Goal: Task Accomplishment & Management: Manage account settings

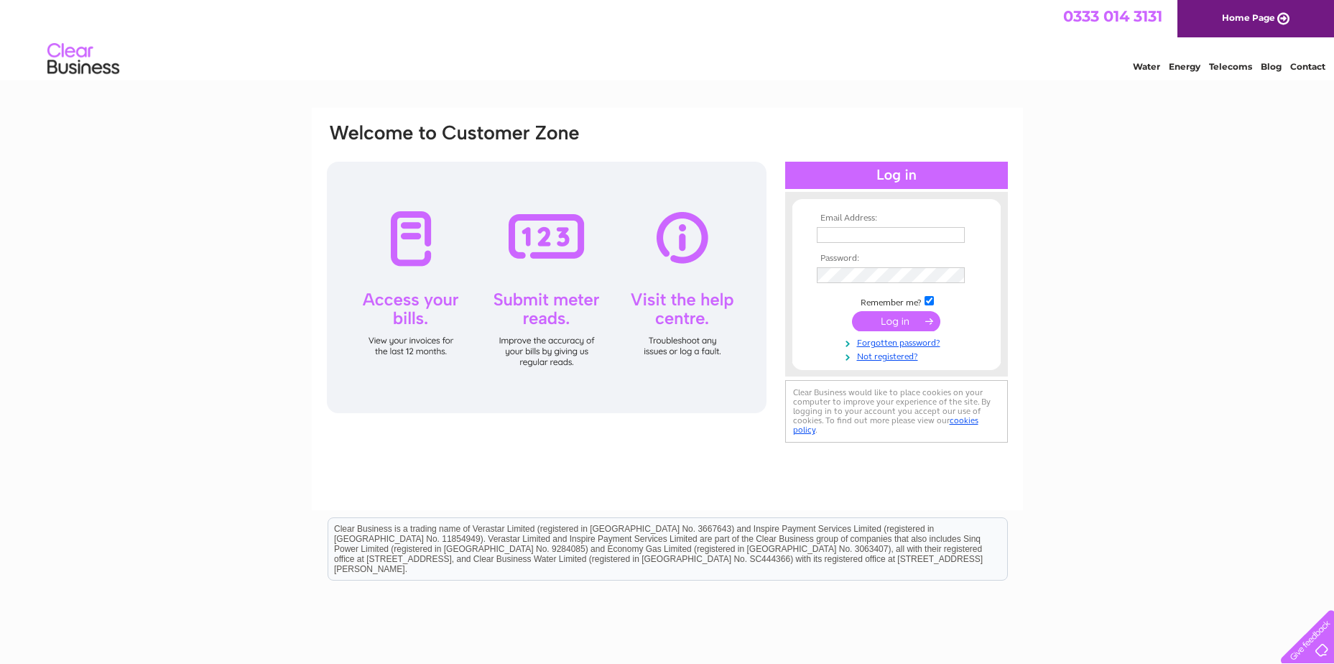
type input "accountspayable@peterheadport.co.uk"
click at [895, 318] on input "submit" at bounding box center [896, 321] width 88 height 20
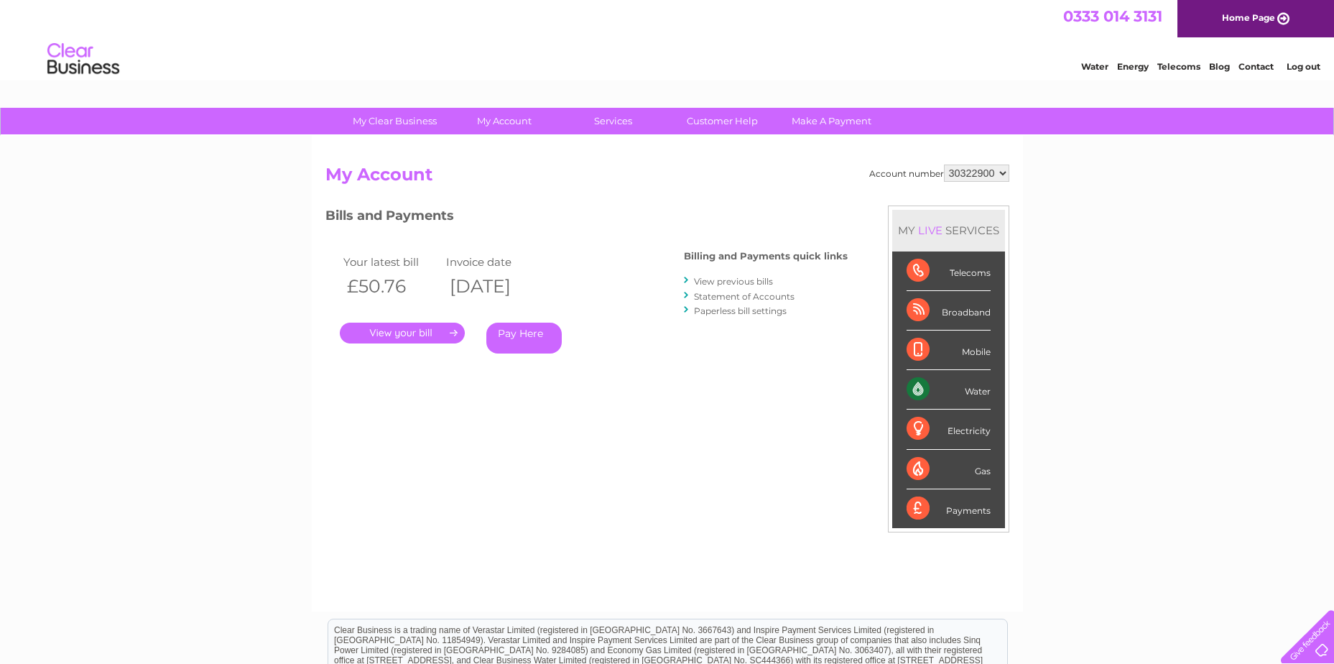
click at [966, 173] on select "30322900 30323507" at bounding box center [976, 173] width 65 height 17
select select "30323507"
click at [944, 165] on select "30322900 30323507" at bounding box center [976, 173] width 65 height 17
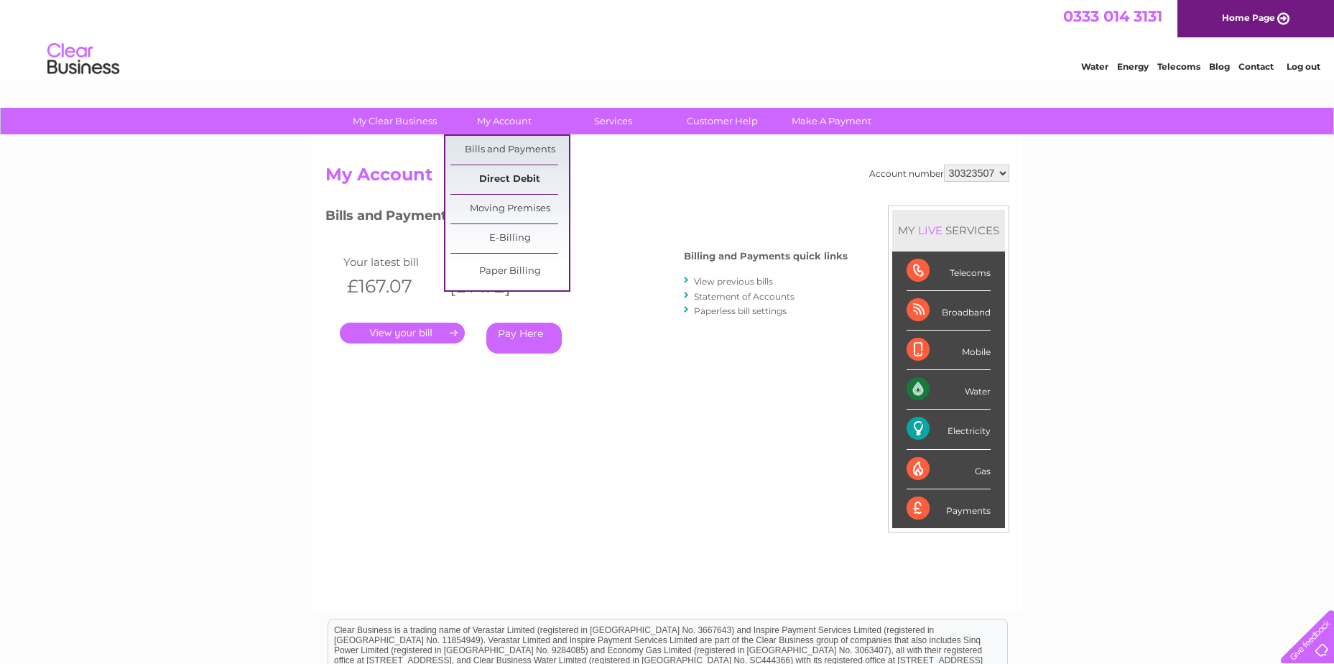
click at [522, 183] on link "Direct Debit" at bounding box center [510, 179] width 119 height 29
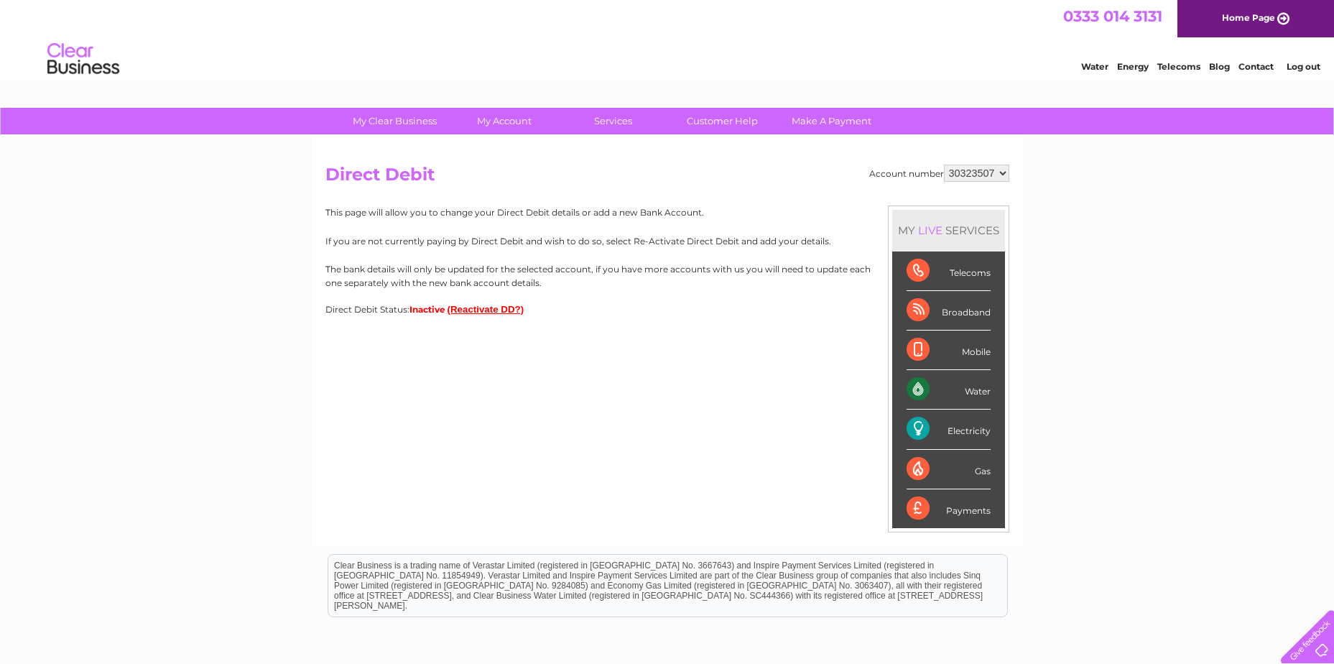
click at [494, 307] on button "(Reactivate DD?)" at bounding box center [486, 309] width 77 height 11
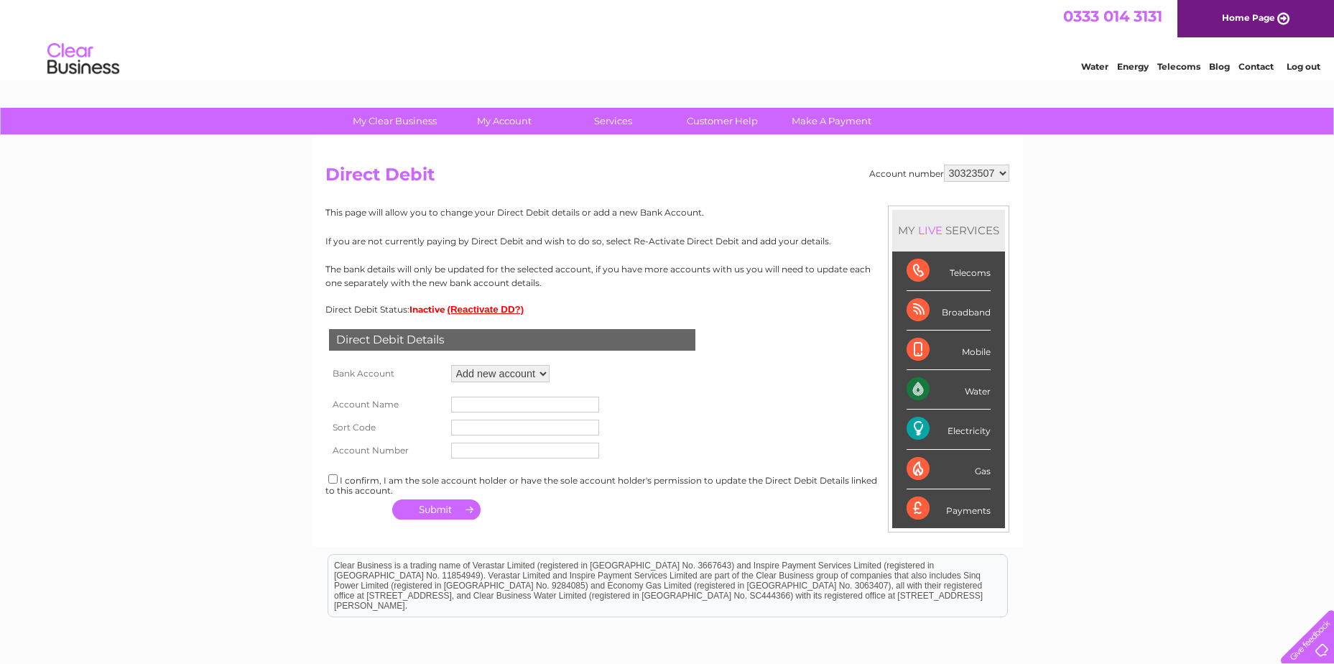
click at [489, 404] on input "text" at bounding box center [525, 405] width 148 height 16
type input "Peterhead Port Authority"
type input "09-02-22"
type input "10394270"
click at [371, 483] on div "I confirm, I am the sole account holder or have the sole account holder's permi…" at bounding box center [668, 484] width 684 height 24
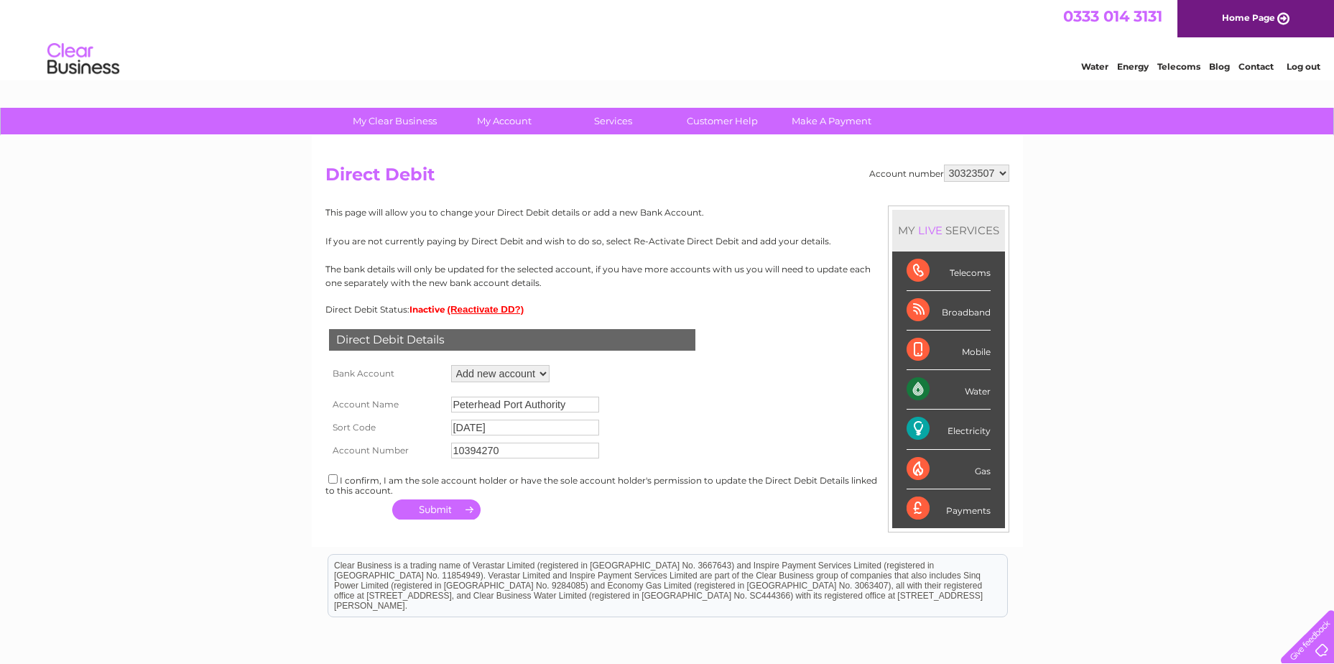
click at [326, 476] on div "I confirm, I am the sole account holder or have the sole account holder's permi…" at bounding box center [668, 484] width 684 height 24
click at [333, 486] on div "I confirm, I am the sole account holder or have the sole account holder's permi…" at bounding box center [668, 484] width 684 height 24
click at [333, 481] on input "checkbox" at bounding box center [332, 478] width 9 height 9
checkbox input "true"
click at [435, 506] on button "button" at bounding box center [436, 509] width 88 height 20
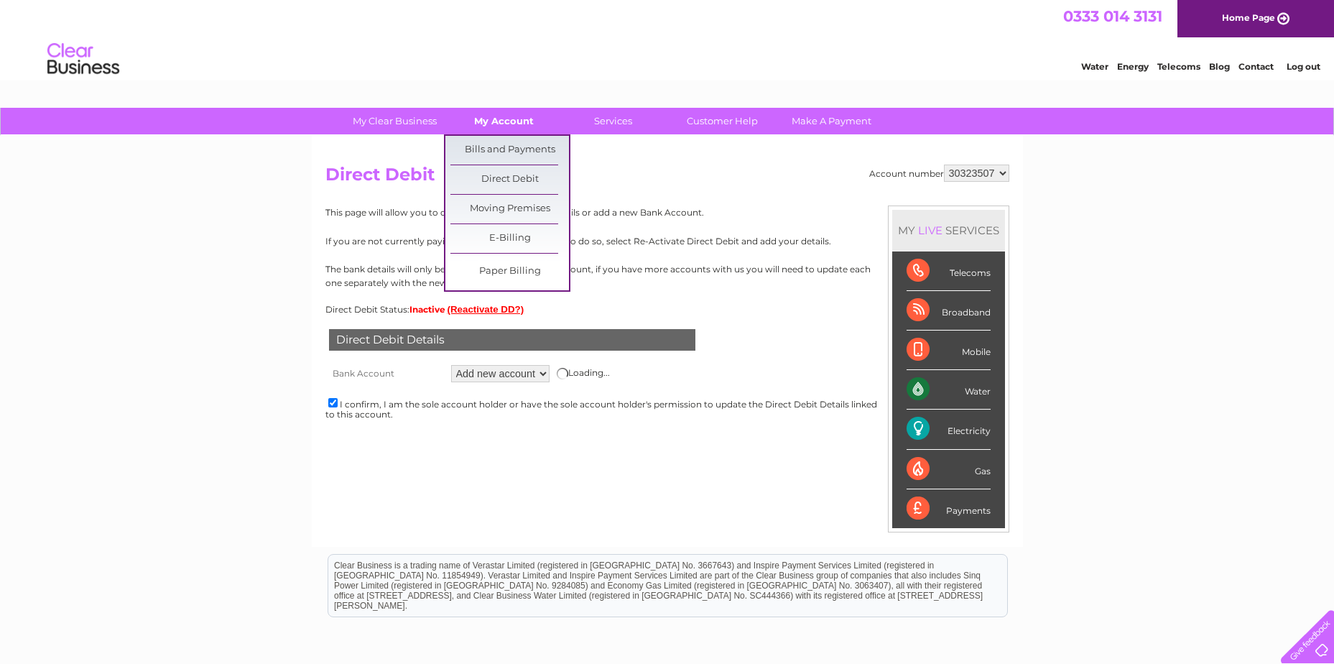
click at [499, 121] on link "My Account" at bounding box center [504, 121] width 119 height 27
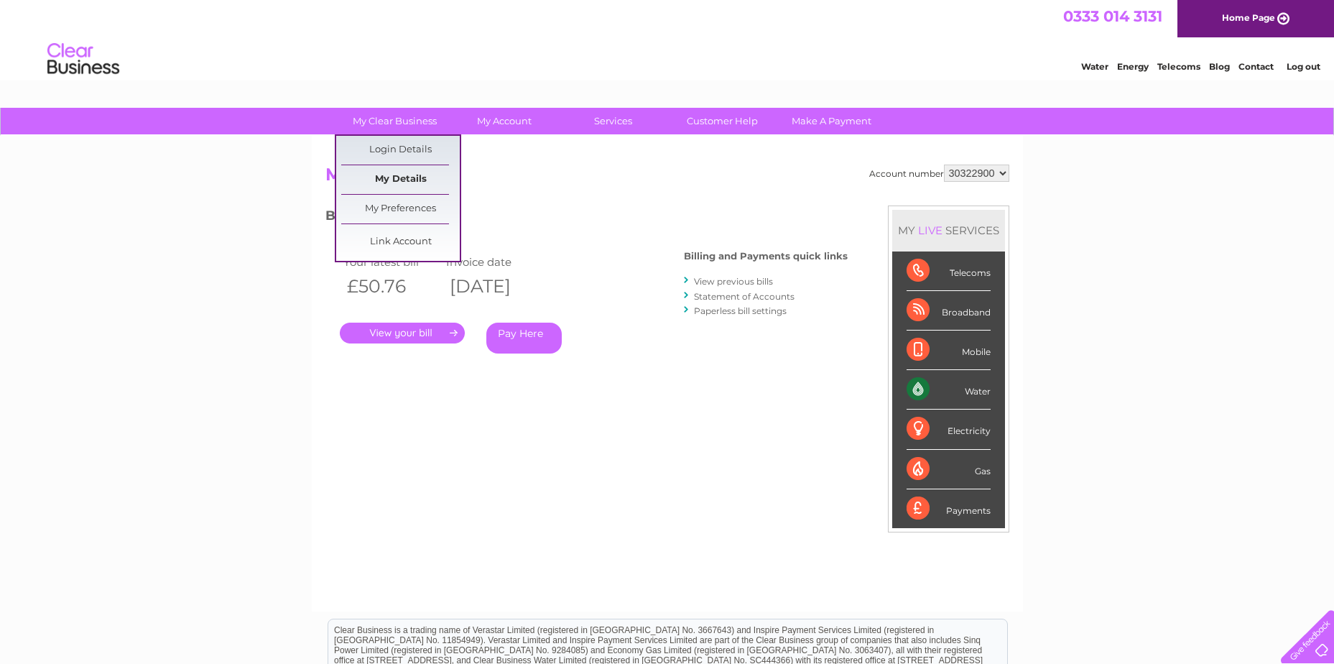
click at [399, 179] on link "My Details" at bounding box center [400, 179] width 119 height 29
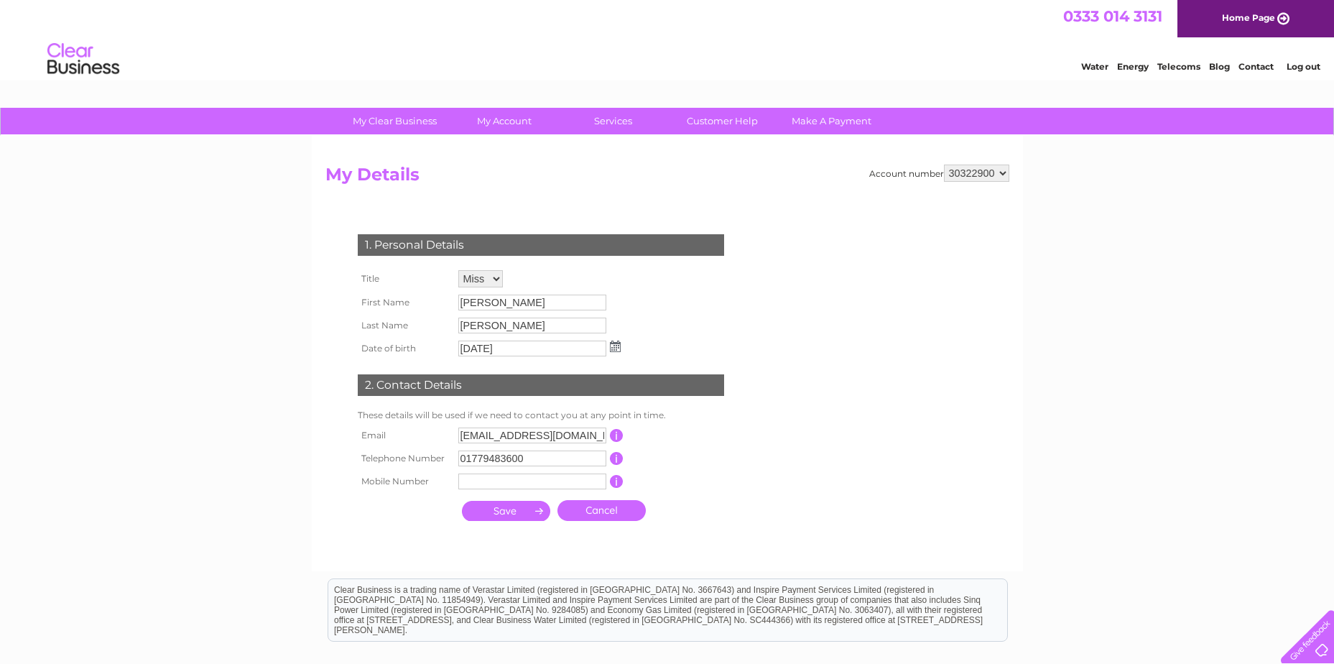
click at [618, 183] on h2 "My Details" at bounding box center [668, 178] width 684 height 27
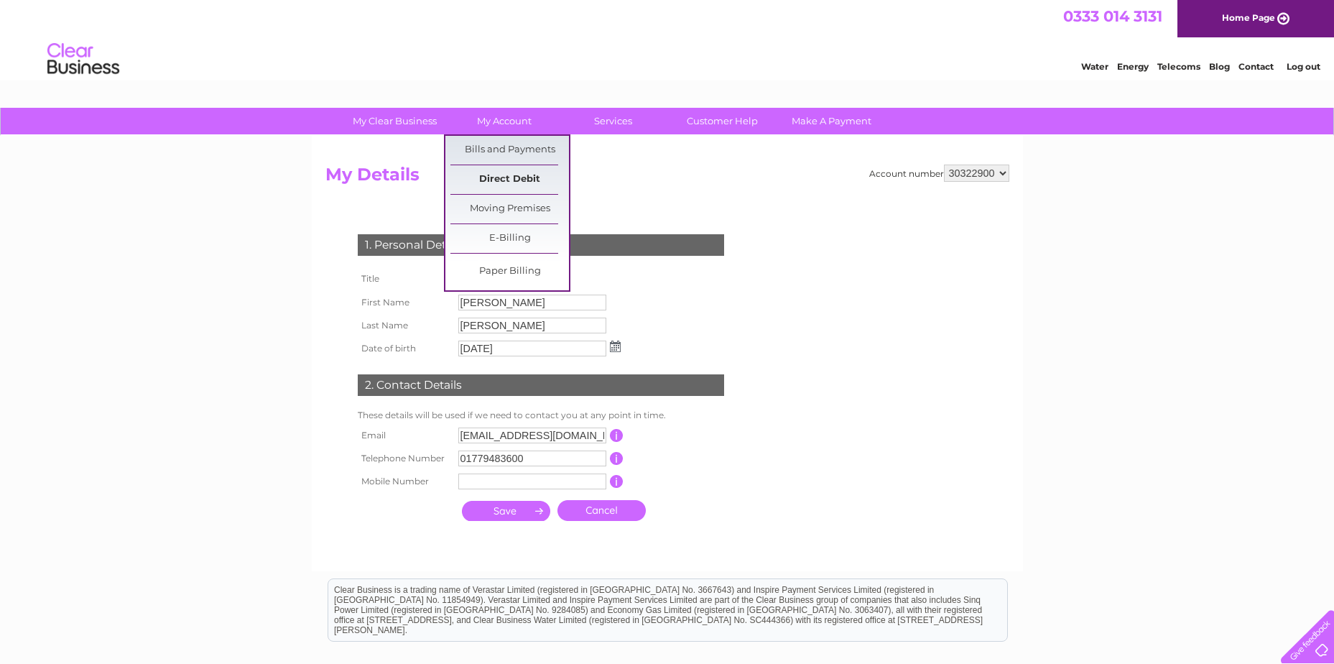
click at [502, 172] on link "Direct Debit" at bounding box center [510, 179] width 119 height 29
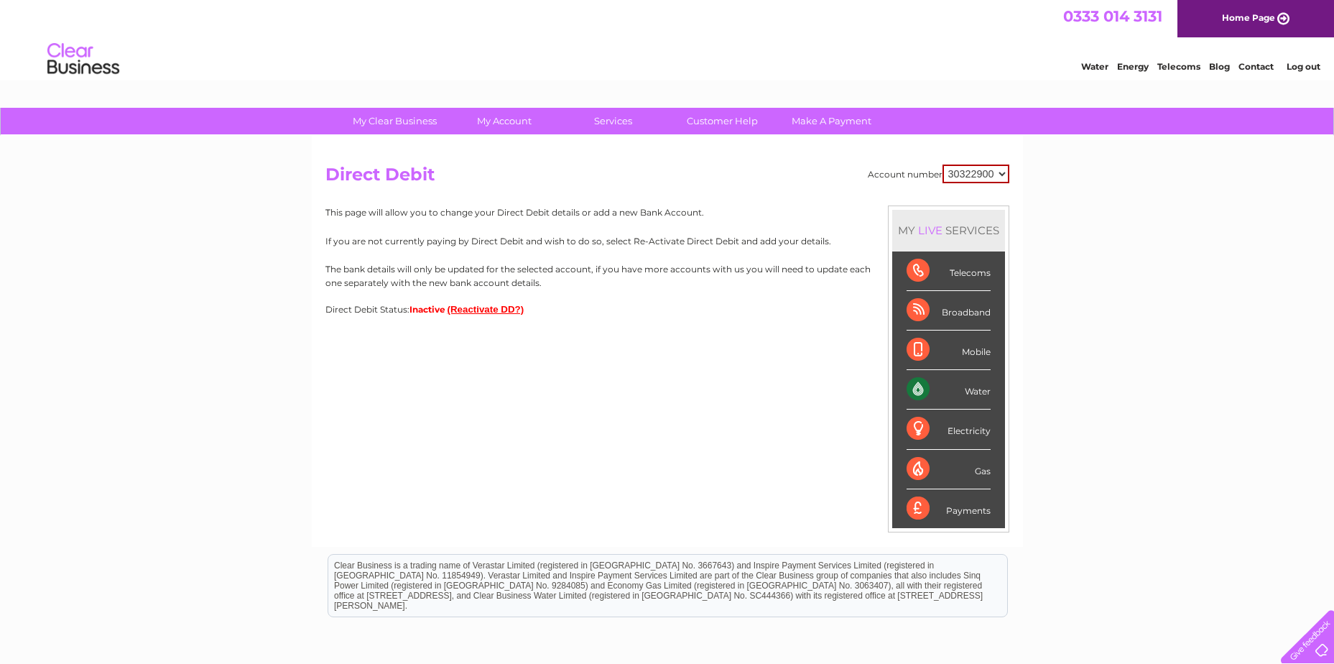
click at [492, 306] on button "(Reactivate DD?)" at bounding box center [486, 309] width 77 height 11
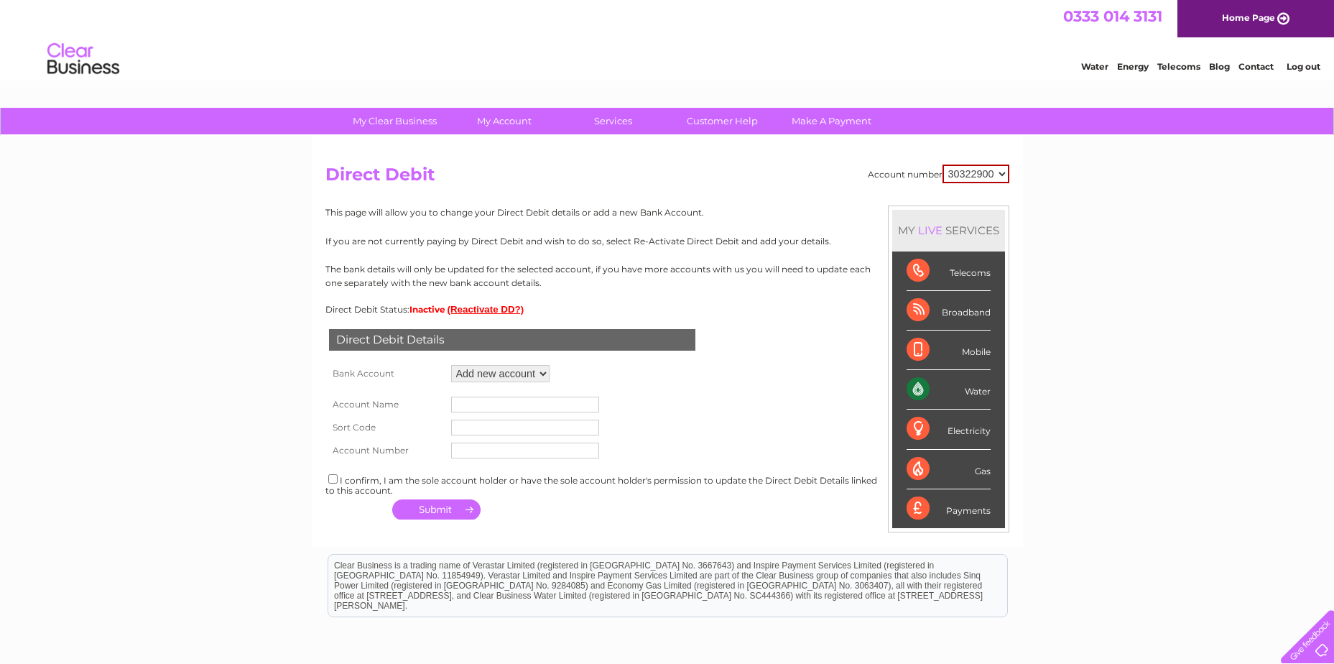
click at [500, 405] on input "text" at bounding box center [525, 405] width 148 height 16
click at [689, 424] on form "Account Name Sort Code Account Number" at bounding box center [668, 424] width 684 height 76
click at [1300, 63] on link "Log out" at bounding box center [1304, 66] width 34 height 11
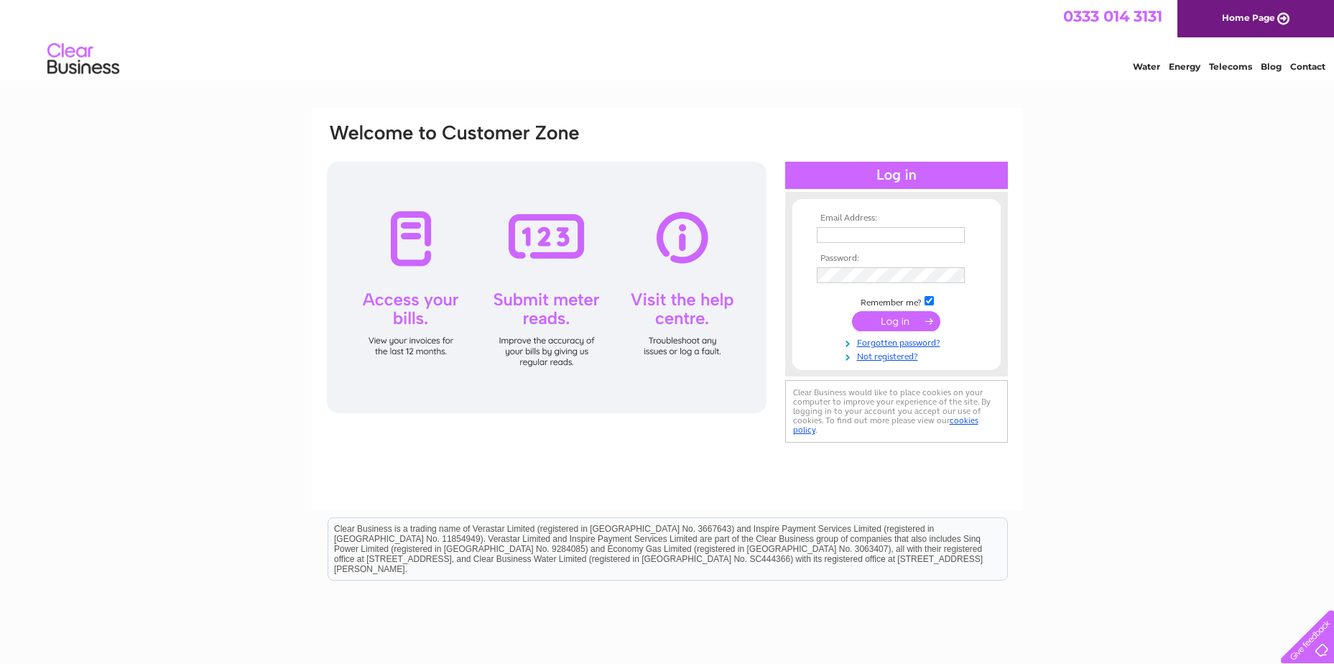
type input "[EMAIL_ADDRESS][DOMAIN_NAME]"
click at [915, 324] on input "submit" at bounding box center [896, 321] width 88 height 20
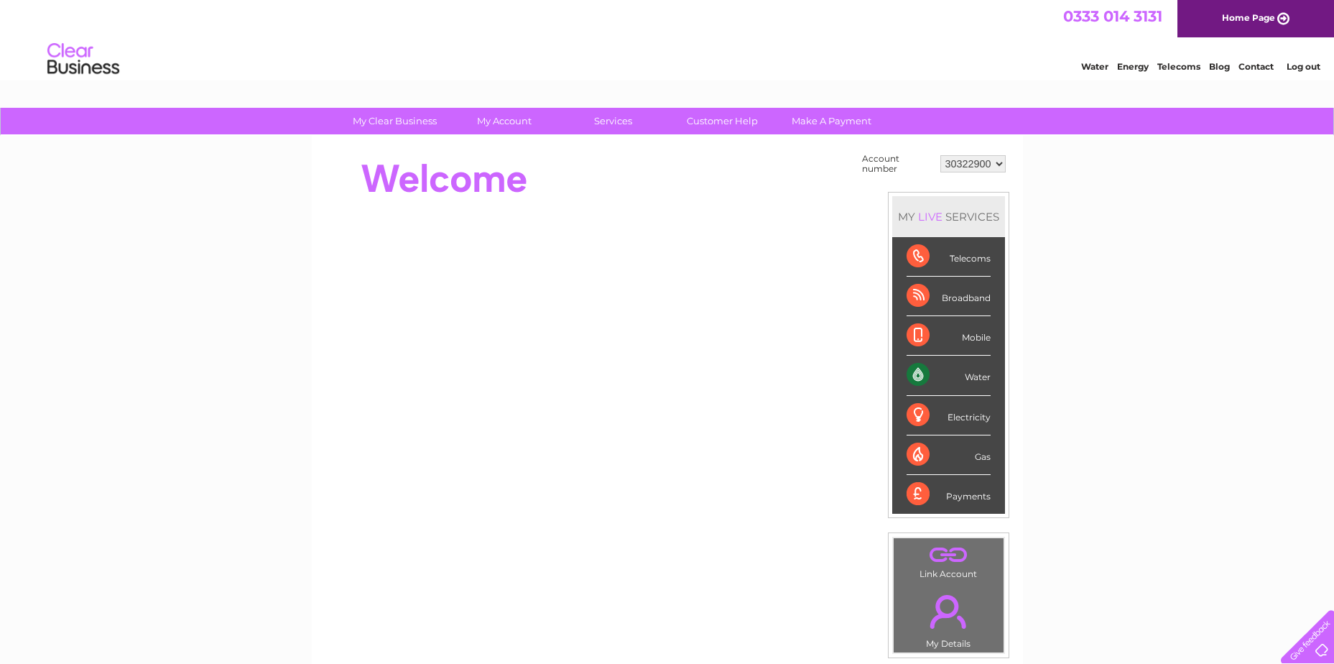
click at [993, 168] on select "30322900 30323507" at bounding box center [973, 163] width 65 height 17
select select "30323507"
click at [941, 155] on select "30322900 30323507" at bounding box center [973, 163] width 65 height 17
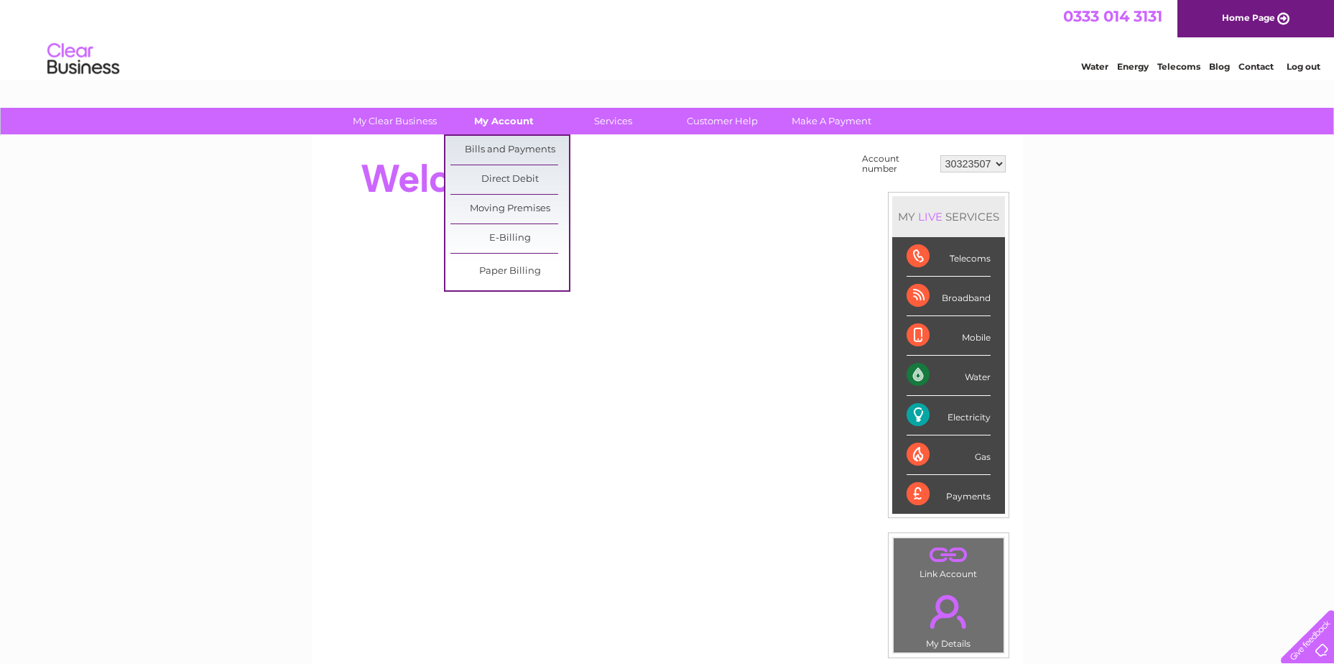
click at [532, 117] on link "My Account" at bounding box center [504, 121] width 119 height 27
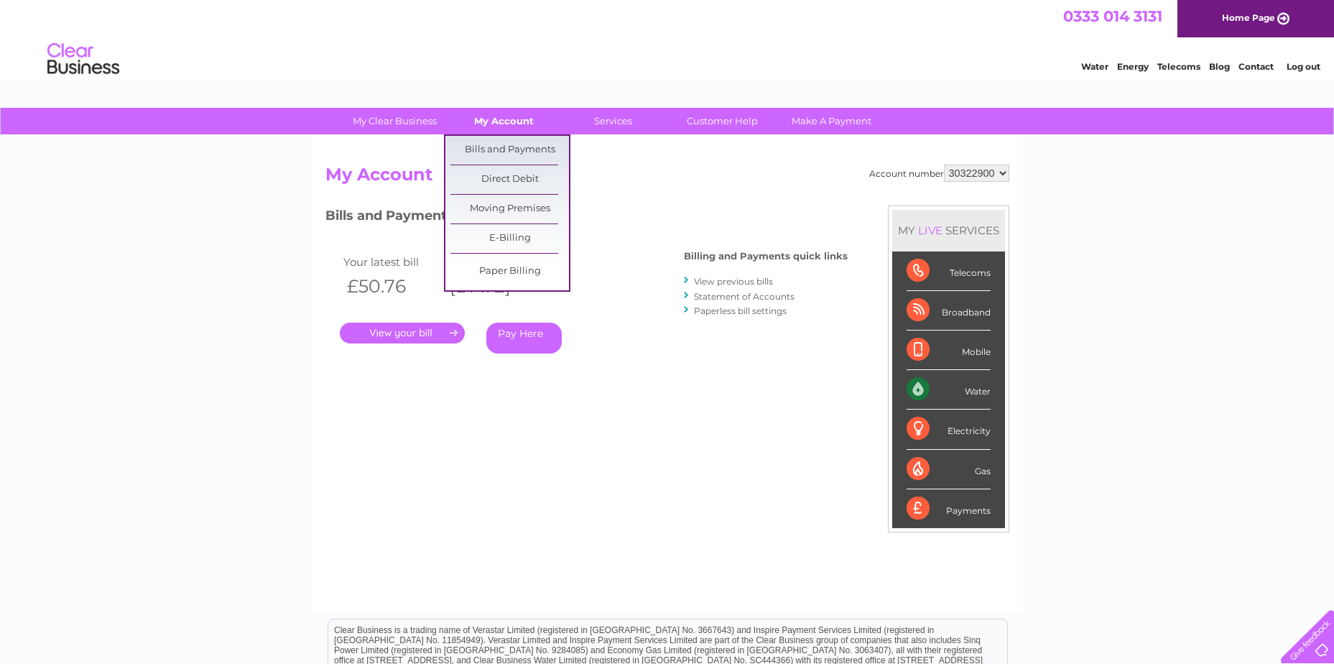
click at [512, 119] on link "My Account" at bounding box center [504, 121] width 119 height 27
click at [514, 146] on link "Bills and Payments" at bounding box center [510, 150] width 119 height 29
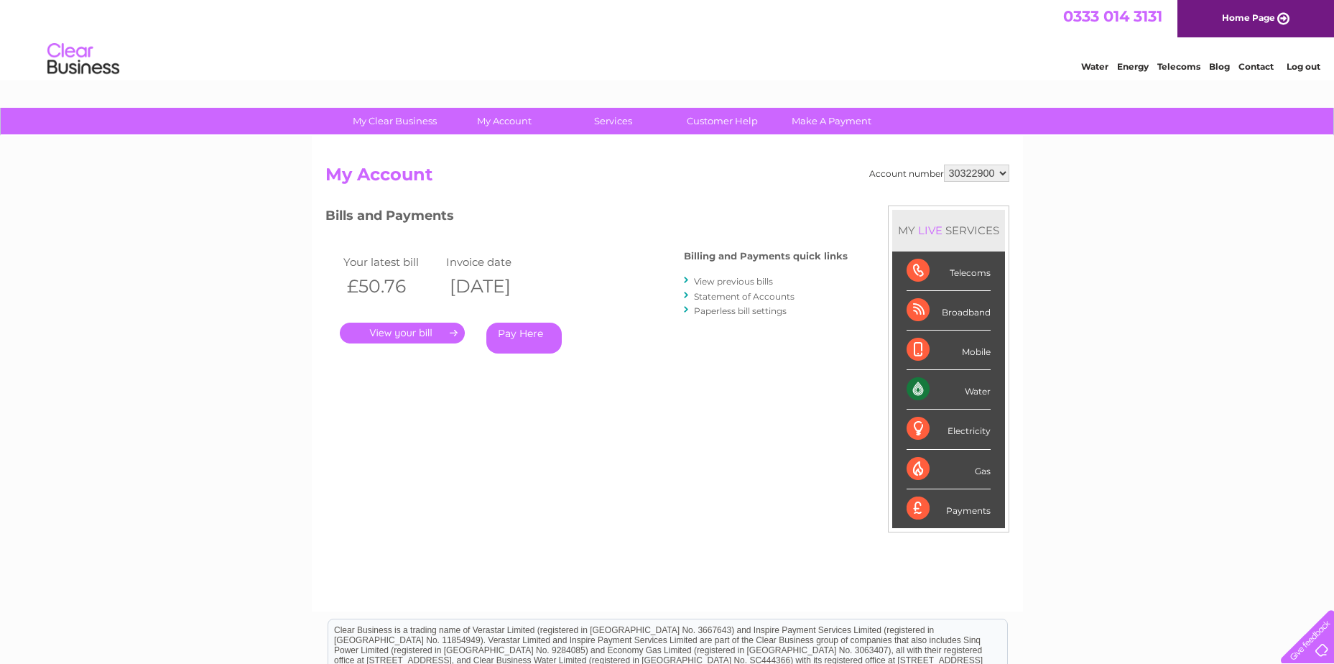
click at [1002, 177] on select "30322900 30323507" at bounding box center [976, 173] width 65 height 17
select select "30323507"
click at [944, 165] on select "30322900 30323507" at bounding box center [976, 173] width 65 height 17
click at [1007, 171] on select "30322900 30323507" at bounding box center [976, 173] width 65 height 17
click at [944, 165] on select "30322900 30323507" at bounding box center [976, 173] width 65 height 17
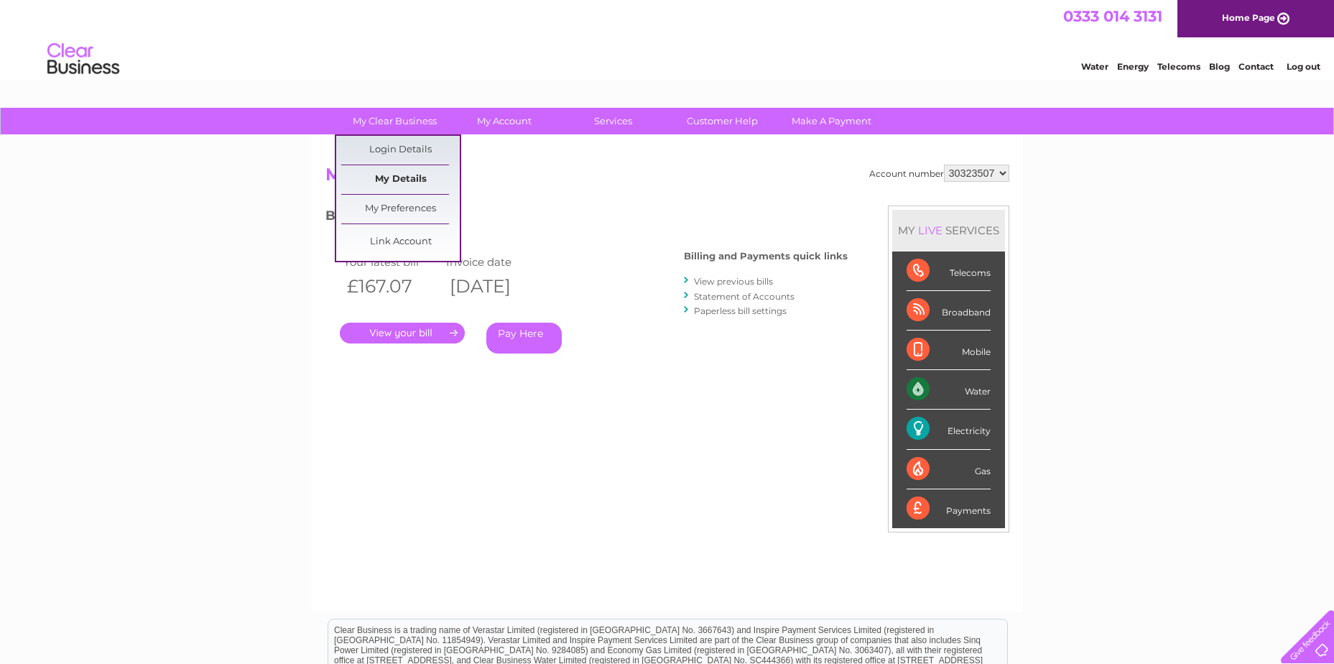
click at [423, 170] on link "My Details" at bounding box center [400, 179] width 119 height 29
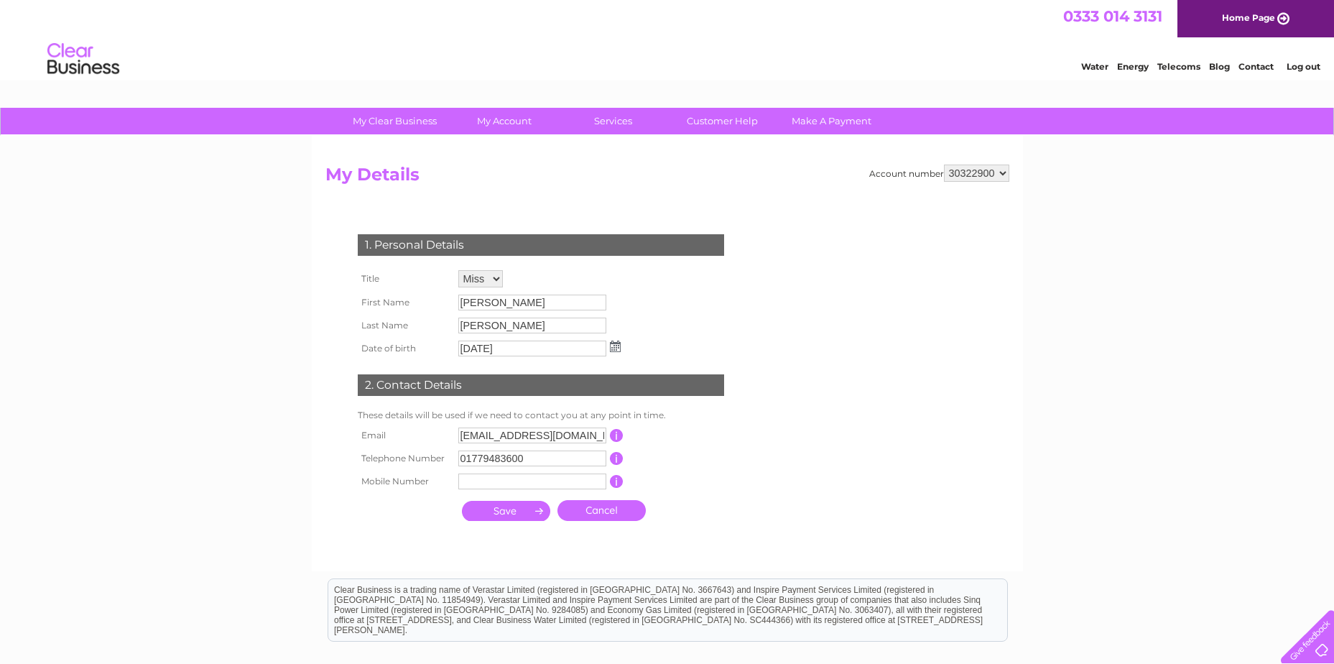
click at [990, 172] on select "30322900 30323507" at bounding box center [976, 173] width 65 height 17
select select "30323507"
click at [944, 165] on select "30322900 30323507" at bounding box center [976, 173] width 65 height 17
click at [991, 176] on select "30322900 30323507" at bounding box center [976, 173] width 65 height 17
select select "30322900"
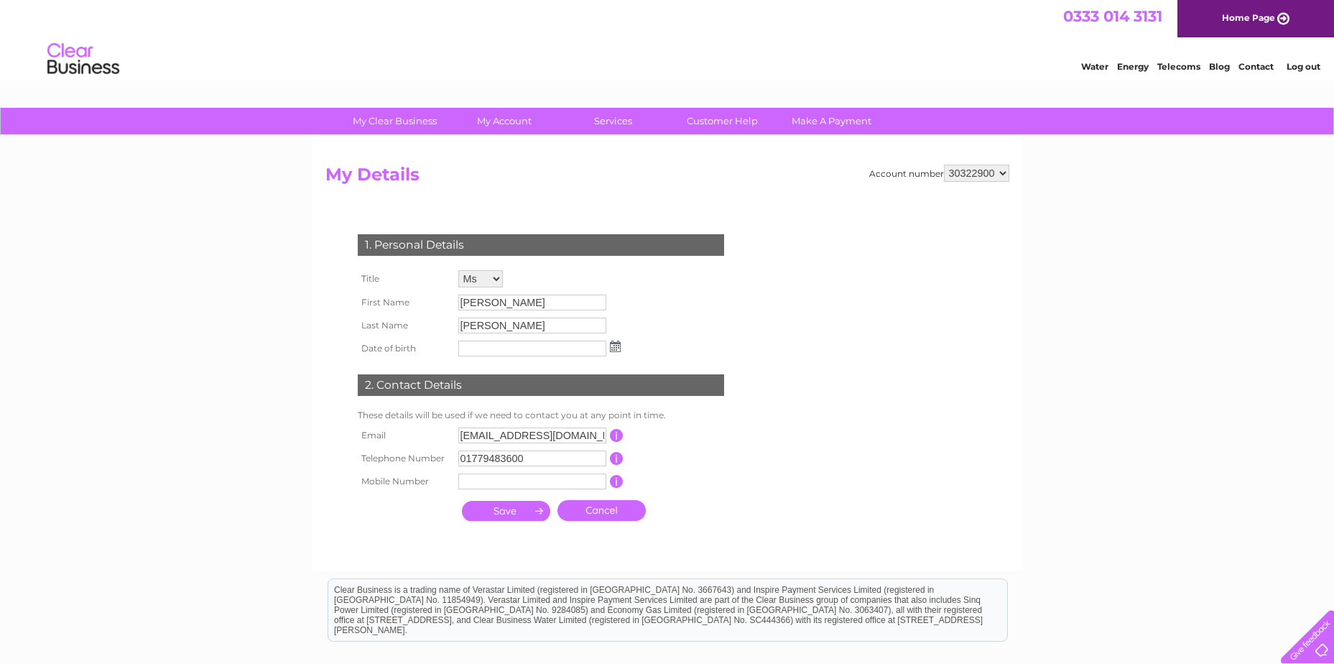
click at [944, 165] on select "30322900 30323507" at bounding box center [976, 173] width 65 height 17
click at [994, 174] on select "30322900 30323507" at bounding box center [976, 173] width 65 height 17
select select "30323507"
click at [944, 165] on select "30322900 30323507" at bounding box center [976, 173] width 65 height 17
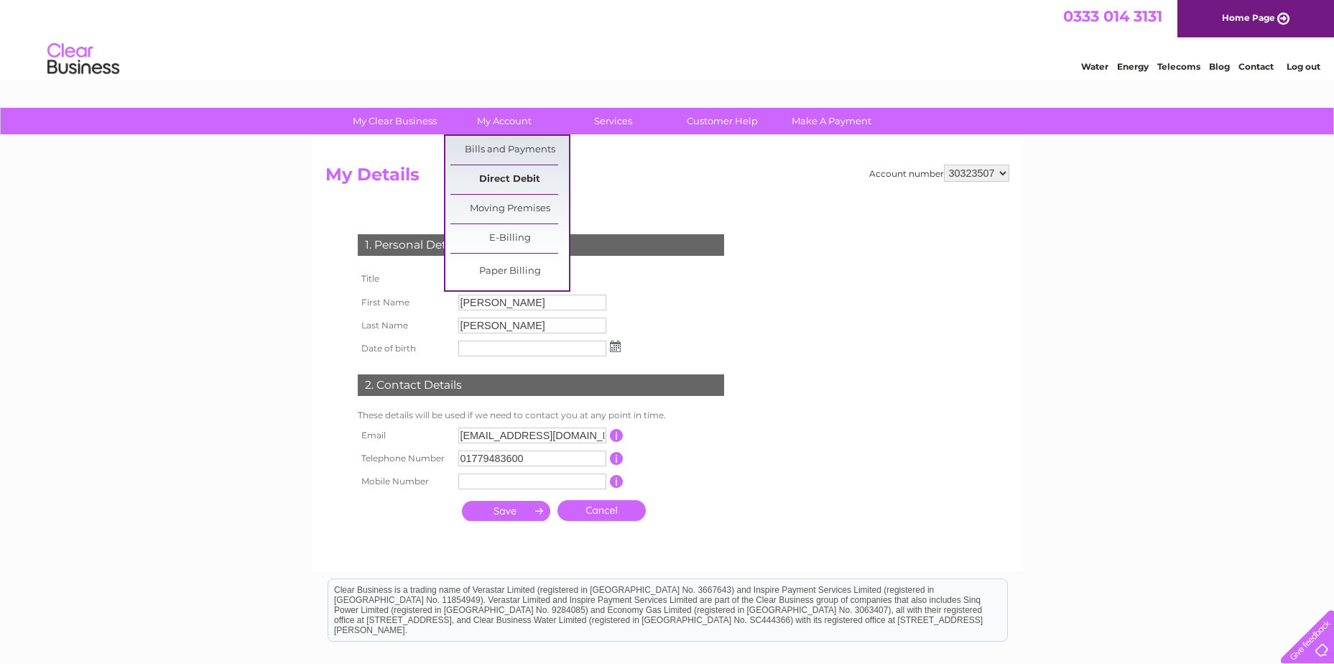
click at [540, 185] on link "Direct Debit" at bounding box center [510, 179] width 119 height 29
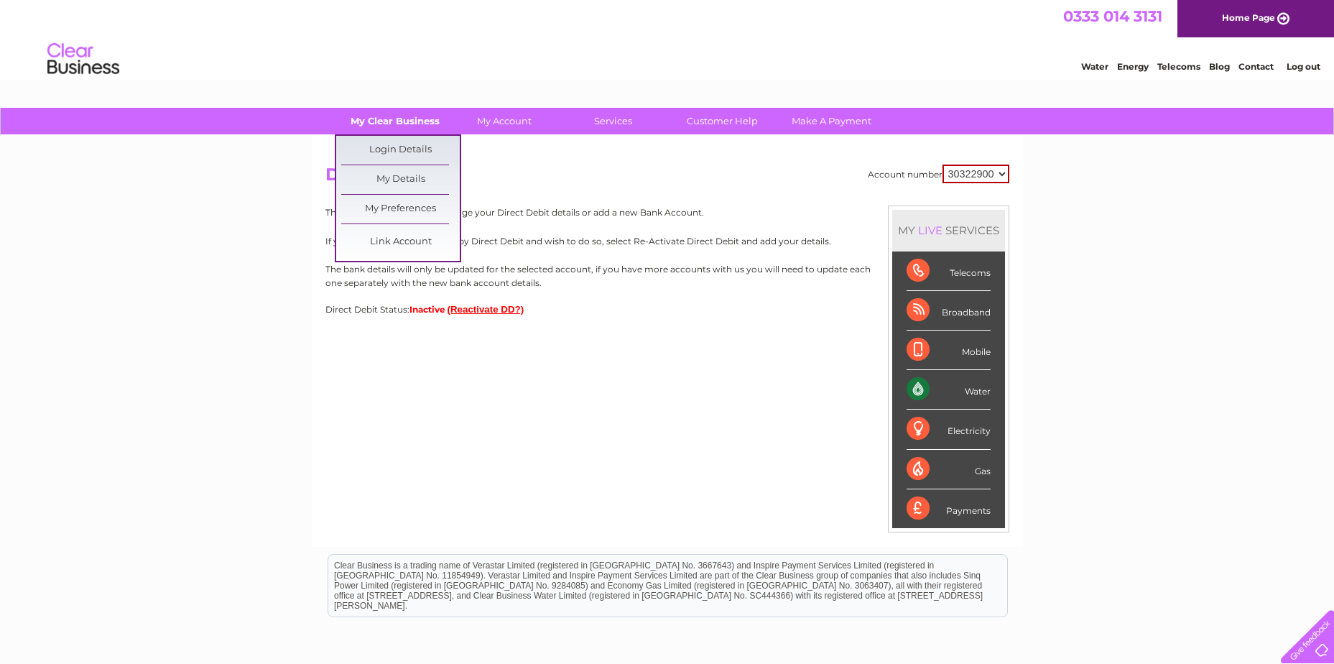
click at [393, 124] on link "My Clear Business" at bounding box center [395, 121] width 119 height 27
click at [394, 176] on link "My Details" at bounding box center [400, 179] width 119 height 29
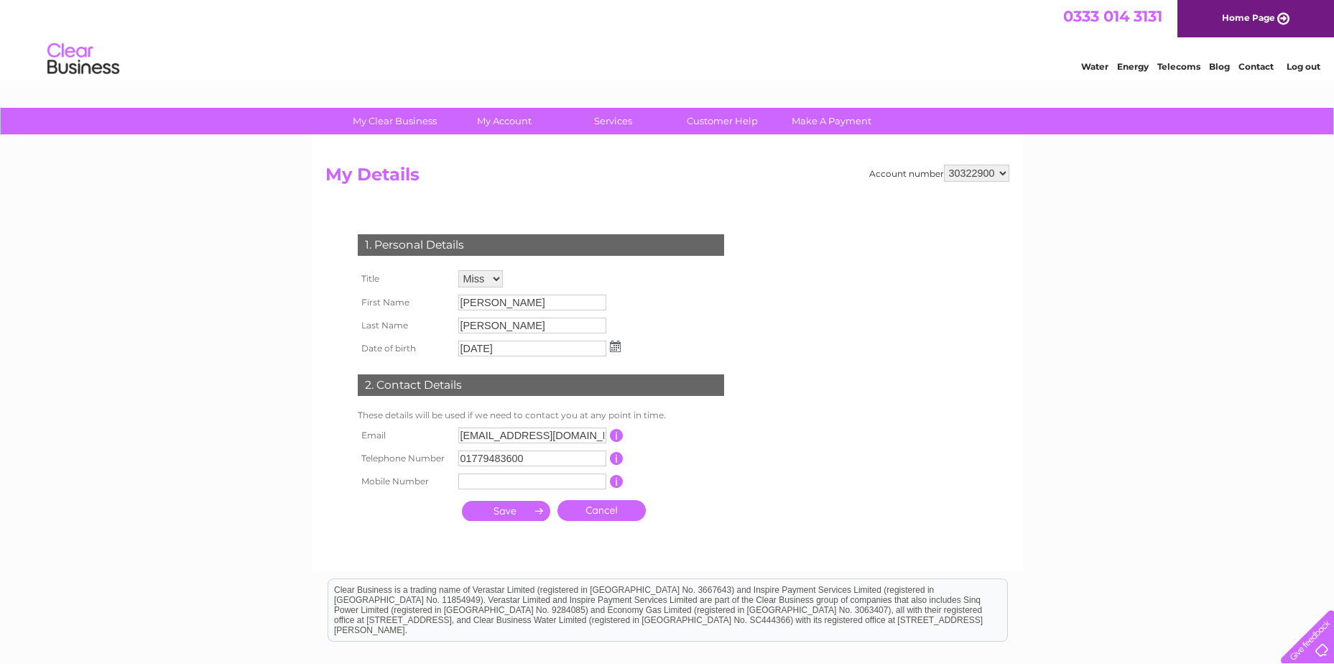
click at [1315, 63] on link "Log out" at bounding box center [1304, 66] width 34 height 11
